Goal: Find specific page/section: Locate a particular part of the current website

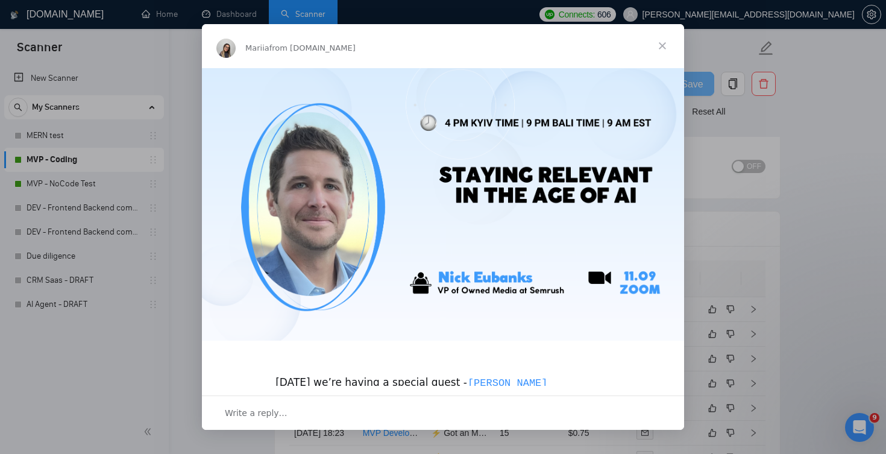
click at [665, 41] on span "Close" at bounding box center [661, 45] width 43 height 43
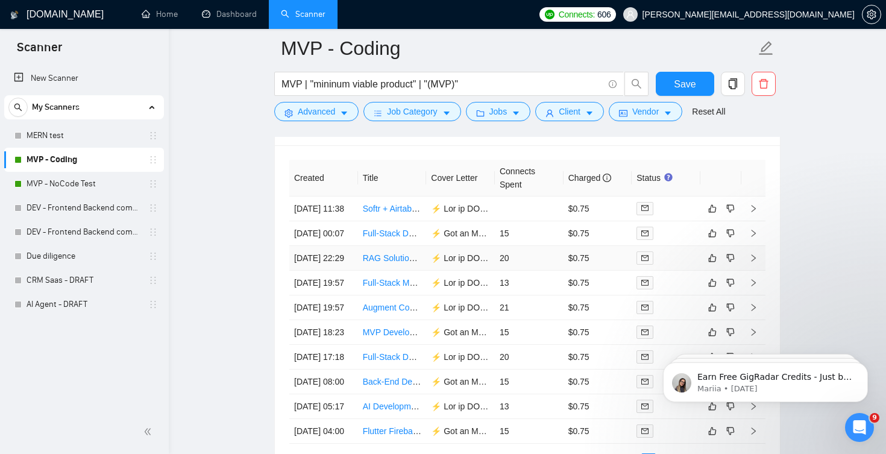
scroll to position [3000, 0]
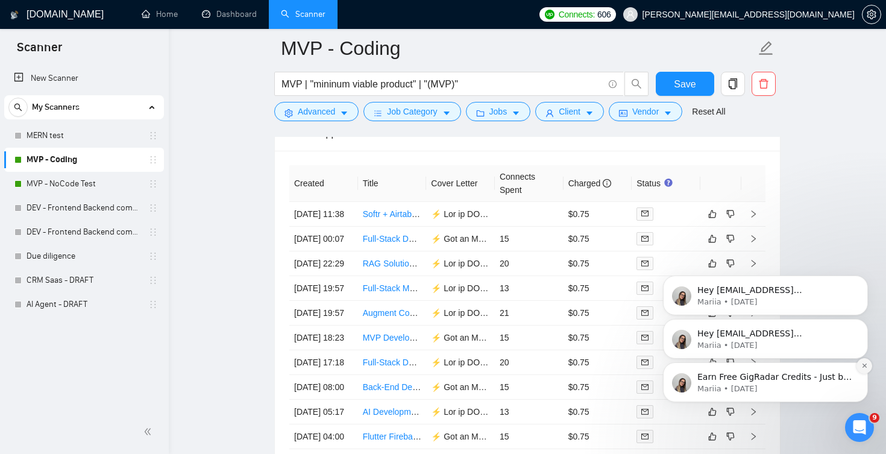
click at [865, 366] on icon "Dismiss notification" at bounding box center [864, 365] width 4 height 4
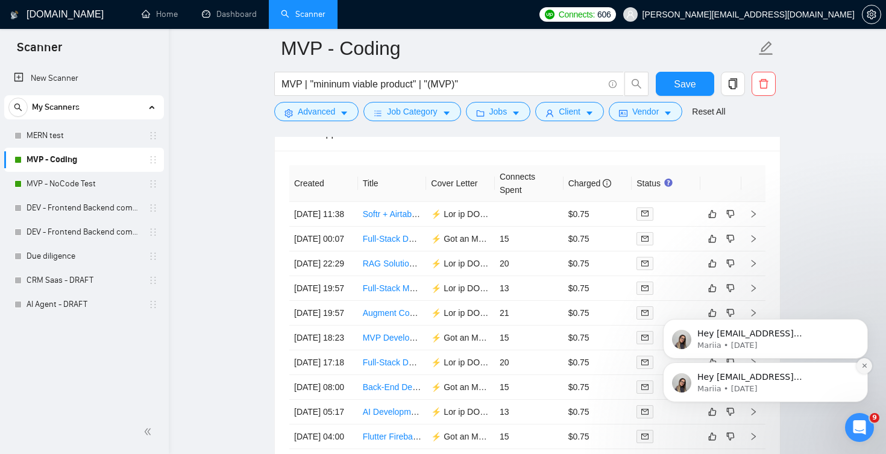
click at [866, 366] on icon "Dismiss notification" at bounding box center [864, 365] width 7 height 7
click at [866, 369] on icon "Dismiss notification" at bounding box center [864, 365] width 7 height 7
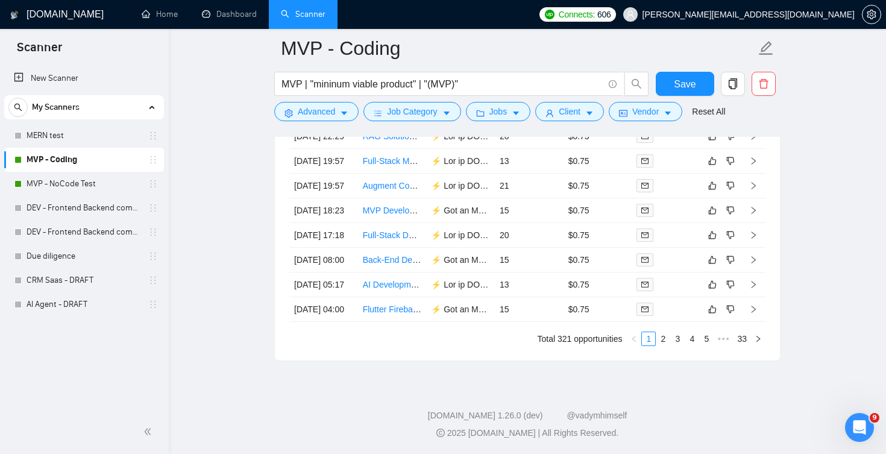
scroll to position [3209, 0]
click at [660, 345] on link "2" at bounding box center [662, 338] width 13 height 13
click at [758, 342] on icon "right" at bounding box center [757, 338] width 7 height 7
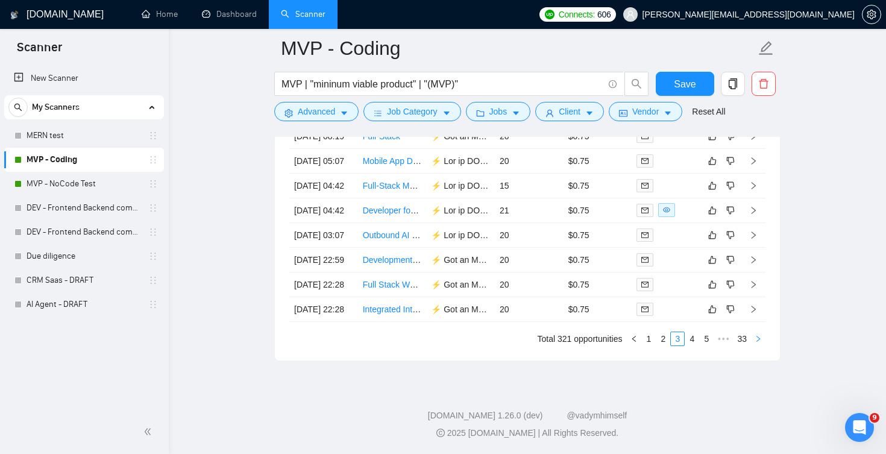
click at [756, 342] on icon "right" at bounding box center [757, 338] width 7 height 7
click at [688, 339] on link "5" at bounding box center [691, 338] width 13 height 13
click at [691, 345] on link "6" at bounding box center [691, 338] width 13 height 13
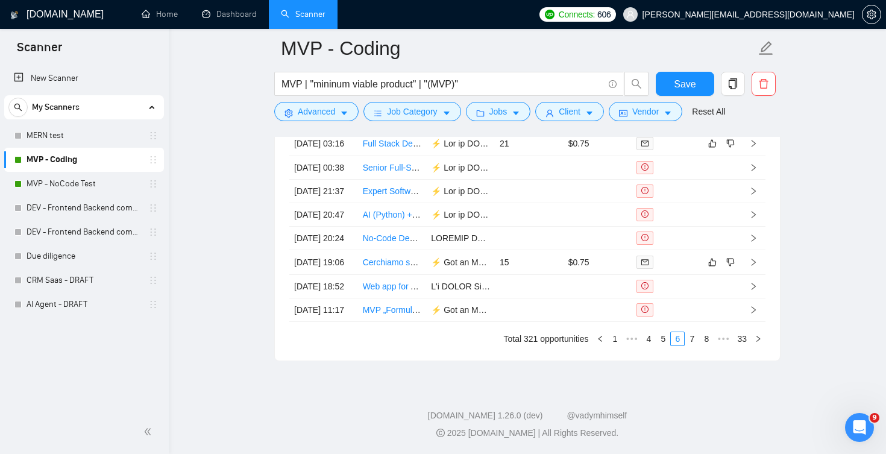
scroll to position [3176, 0]
click at [114, 178] on link "MVP - NoCode Test" at bounding box center [84, 184] width 114 height 24
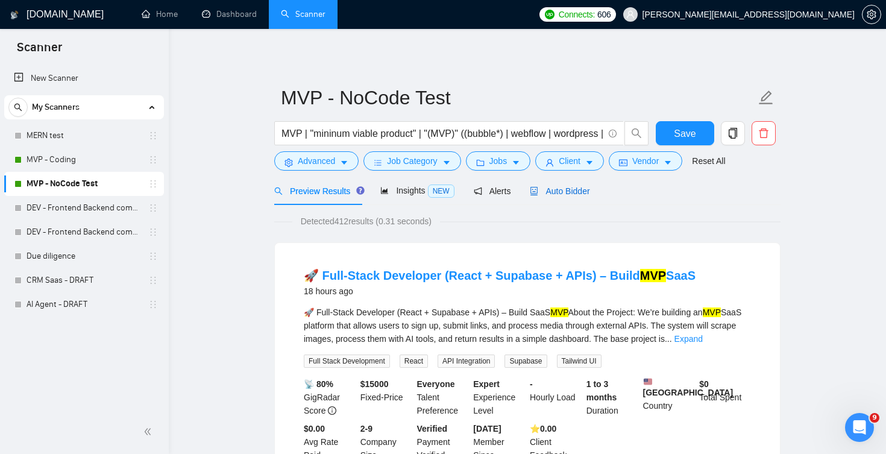
click at [567, 190] on span "Auto Bidder" at bounding box center [560, 191] width 60 height 10
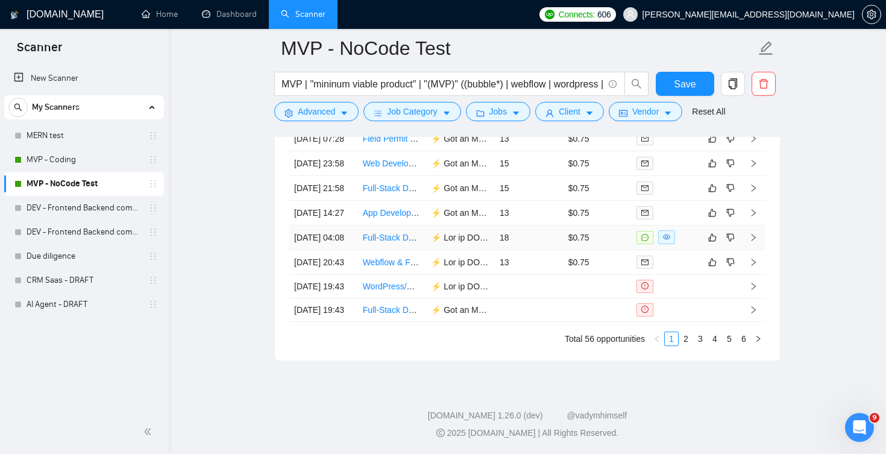
scroll to position [3224, 0]
